Goal: Task Accomplishment & Management: Manage account settings

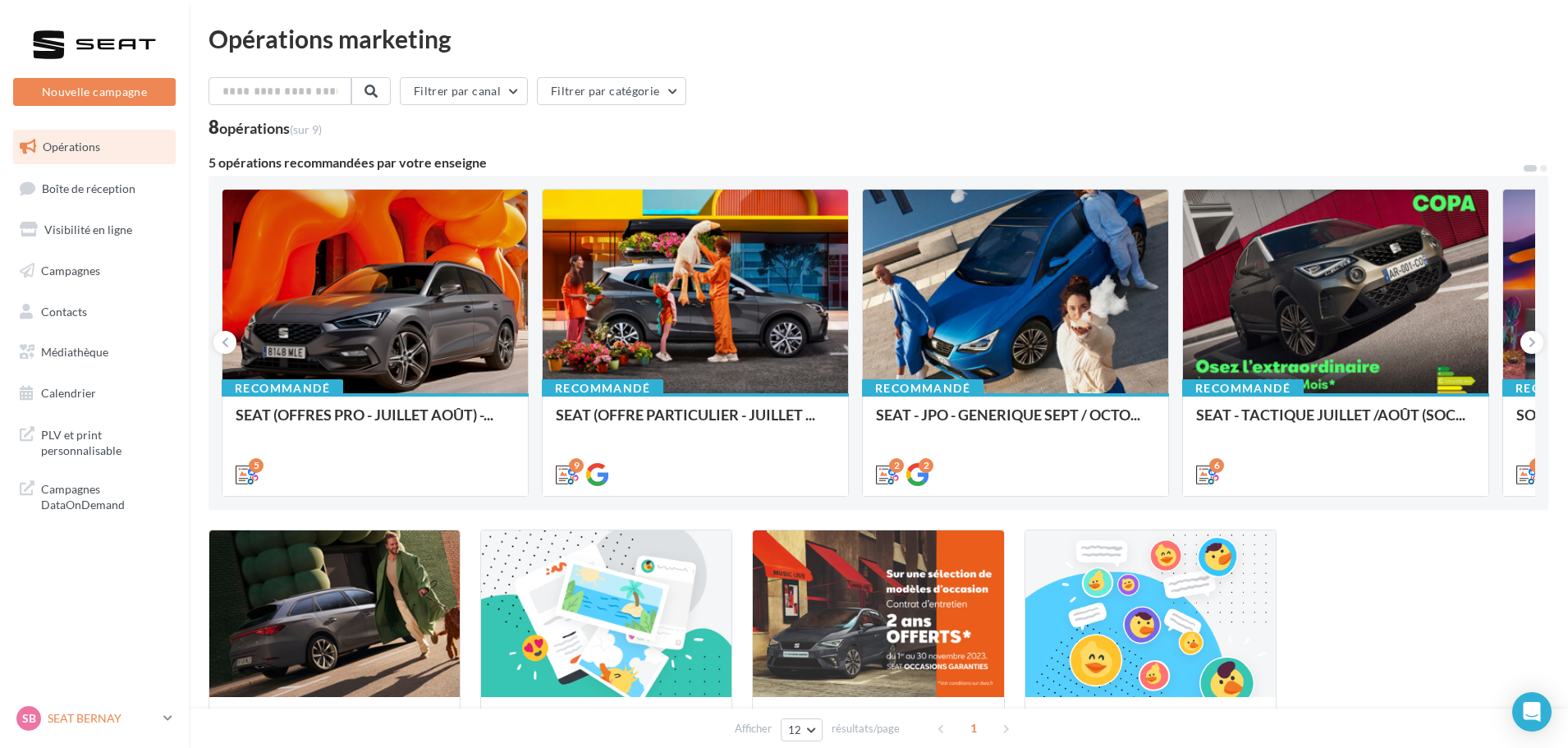
drag, startPoint x: 0, startPoint y: 0, endPoint x: 109, endPoint y: 717, distance: 725.2
click at [109, 717] on p "SEAT BERNAY" at bounding box center [102, 719] width 110 height 16
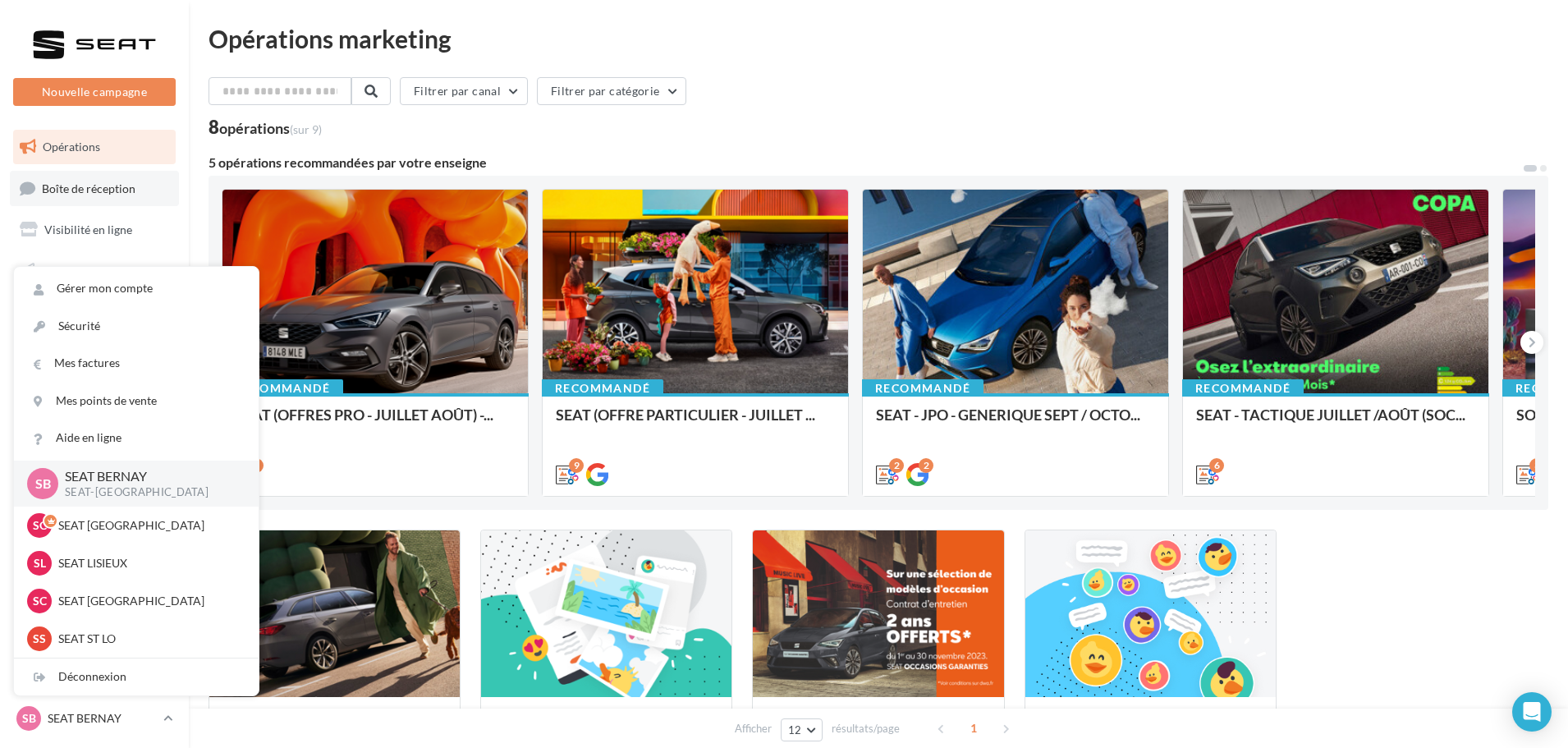
click at [94, 189] on span "Boîte de réception" at bounding box center [88, 188] width 94 height 14
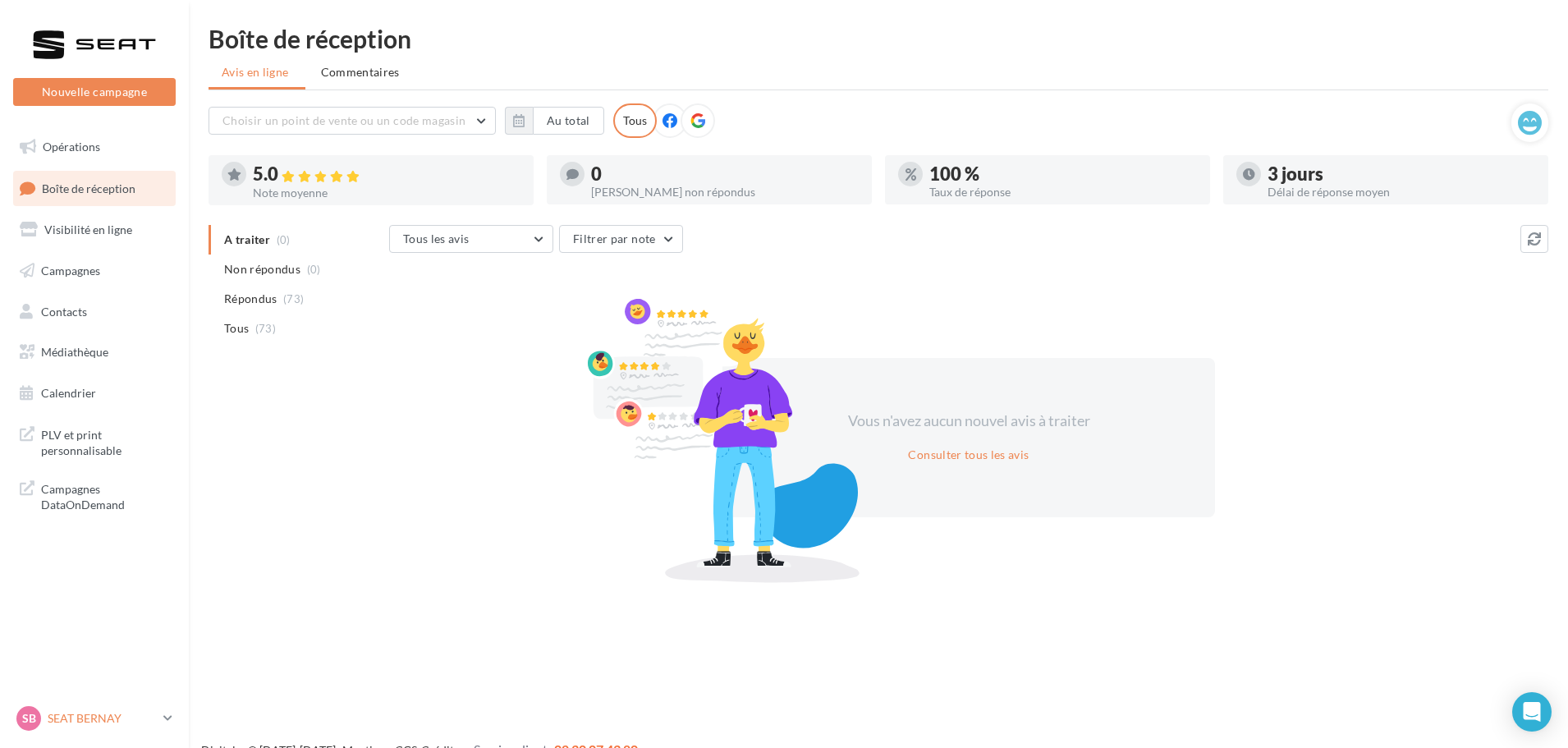
click at [92, 724] on p "SEAT BERNAY" at bounding box center [102, 719] width 110 height 16
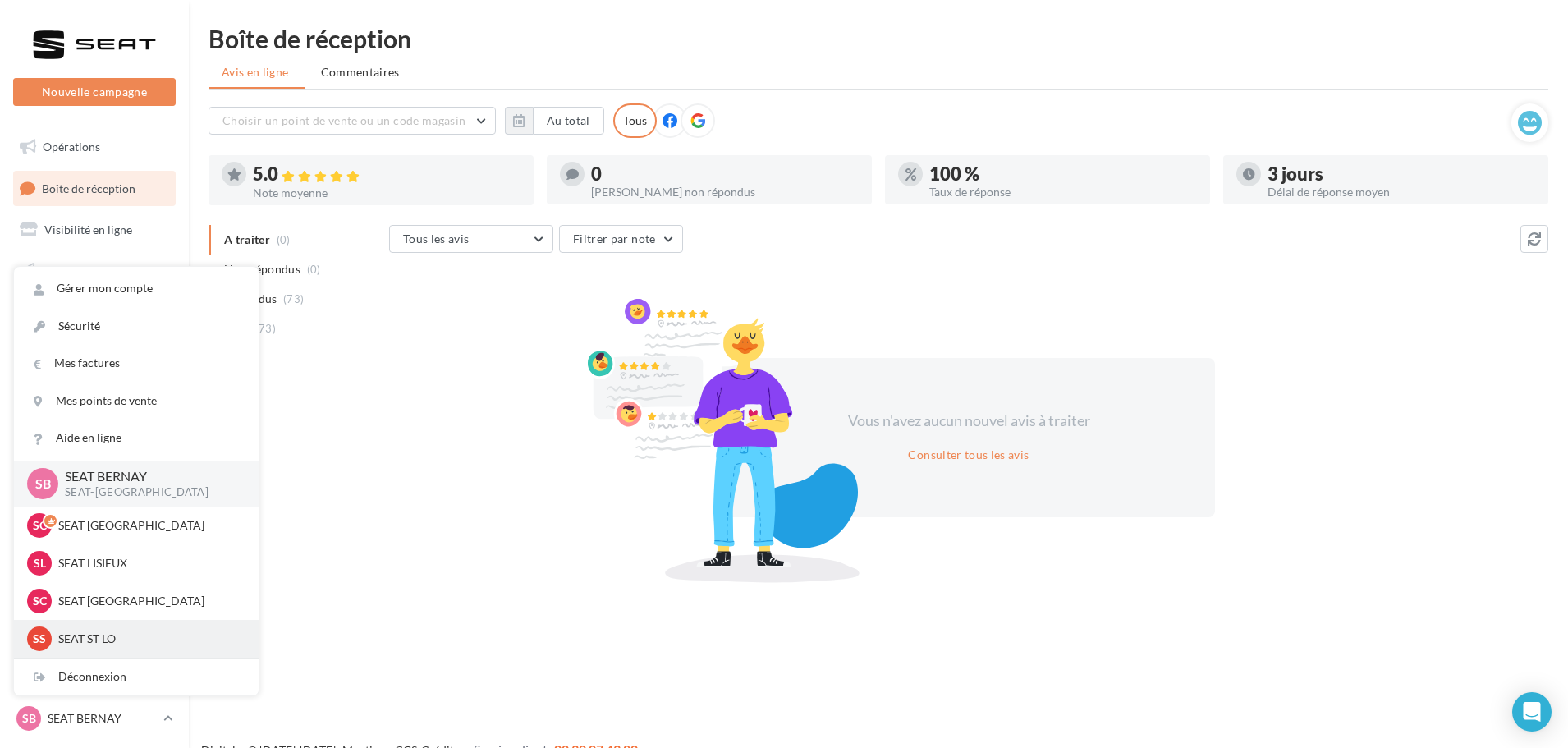
click at [112, 640] on p "SEAT ST LO" at bounding box center [148, 638] width 181 height 16
